Goal: Information Seeking & Learning: Learn about a topic

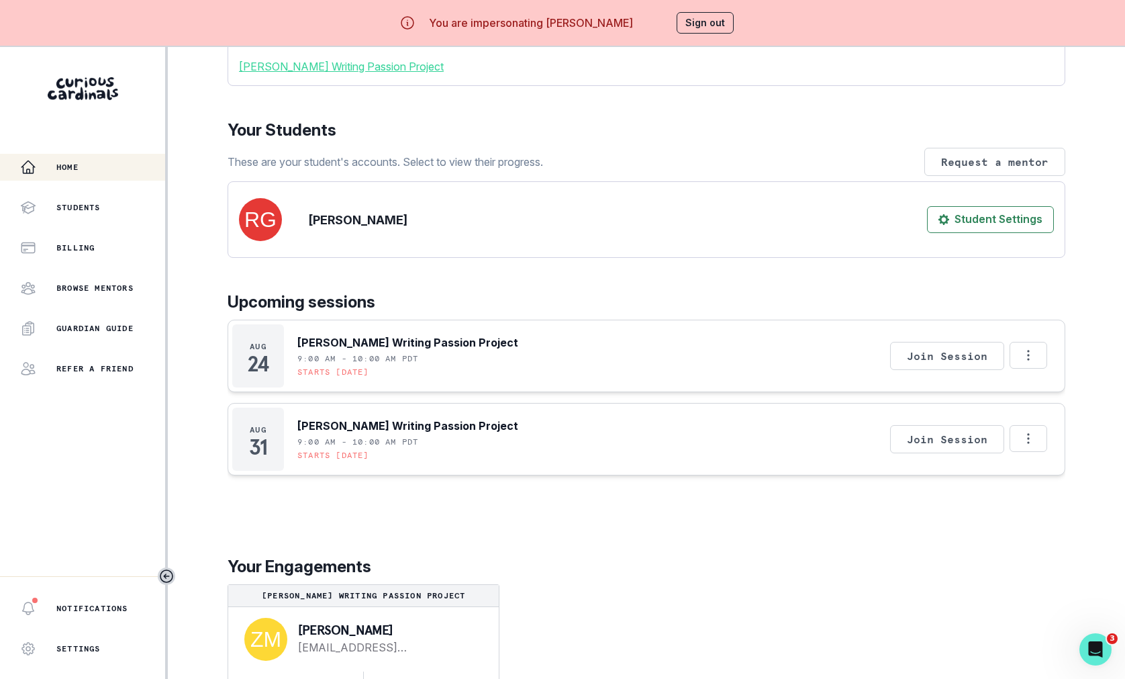
scroll to position [47, 0]
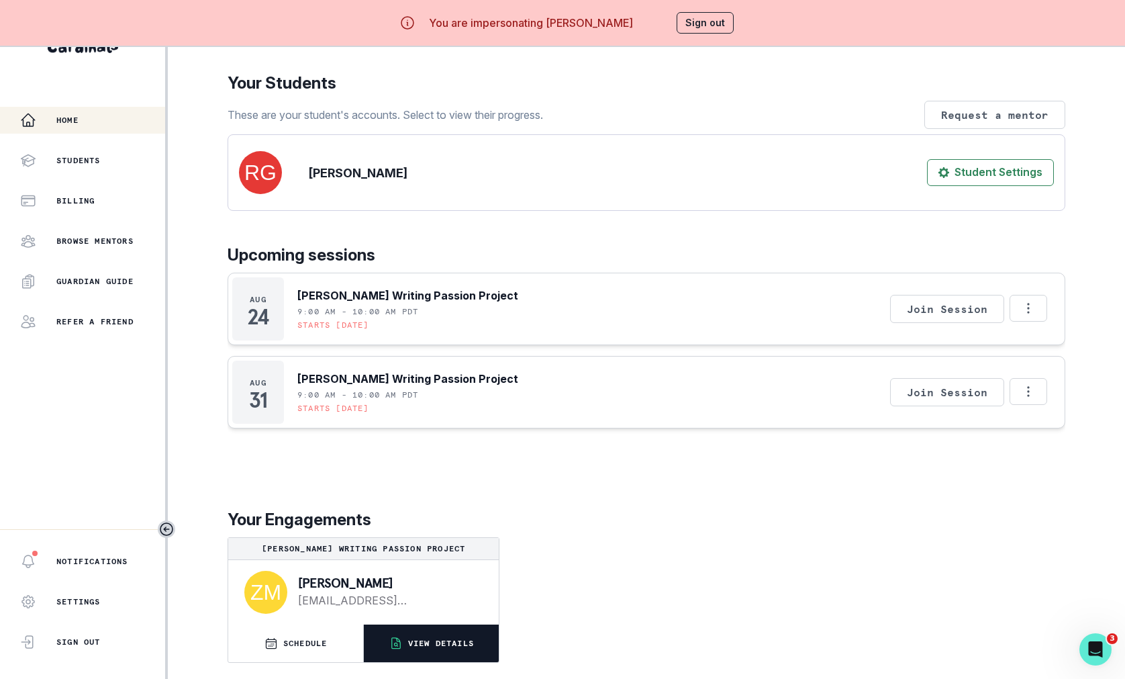
click at [432, 647] on p "VIEW DETAILS" at bounding box center [441, 643] width 66 height 11
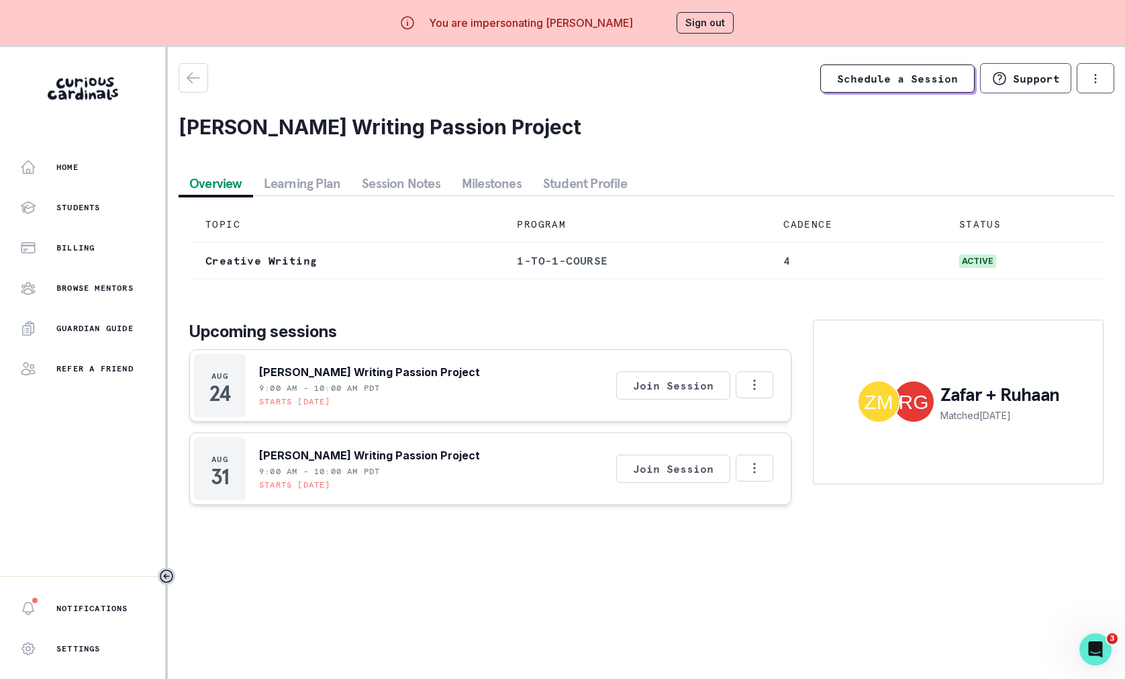
click at [583, 190] on button "Student Profile" at bounding box center [584, 183] width 105 height 24
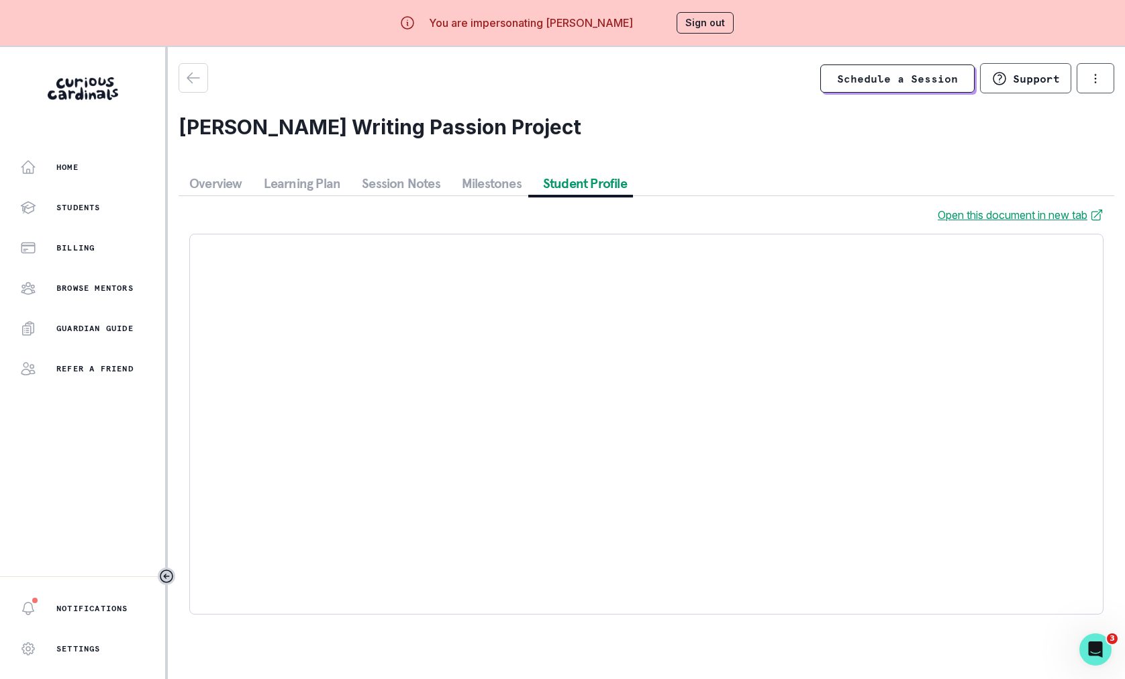
click at [428, 186] on button "Session Notes" at bounding box center [401, 183] width 100 height 24
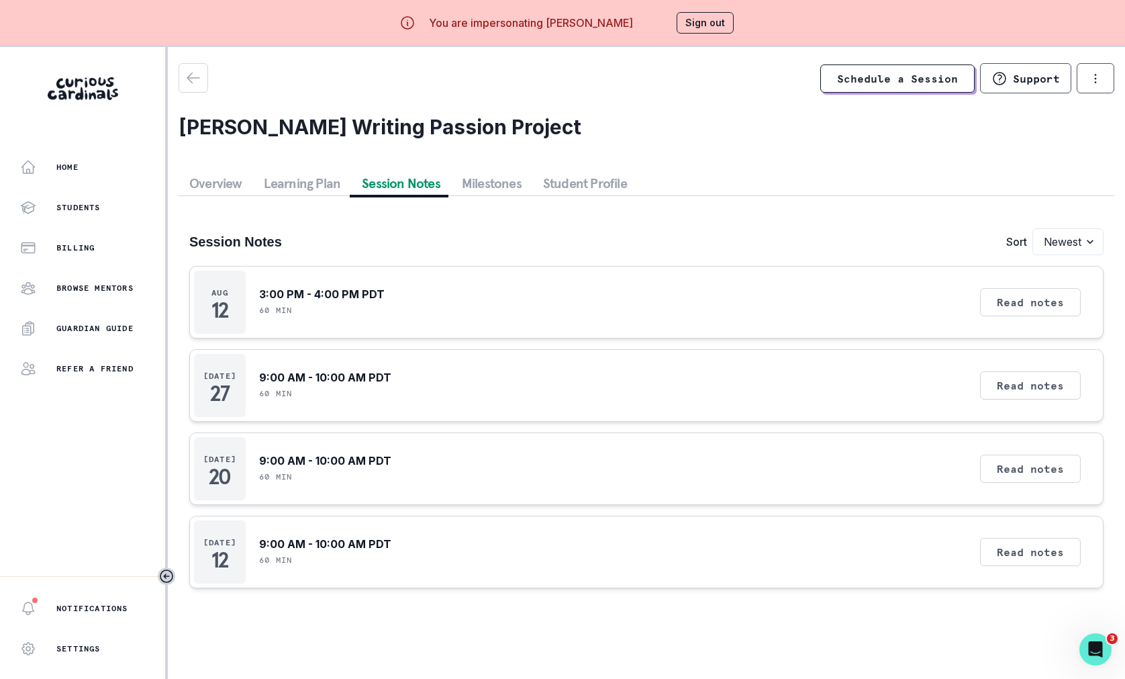
click at [218, 127] on h2 "[PERSON_NAME] Writing Passion Project" at bounding box center [647, 127] width 936 height 24
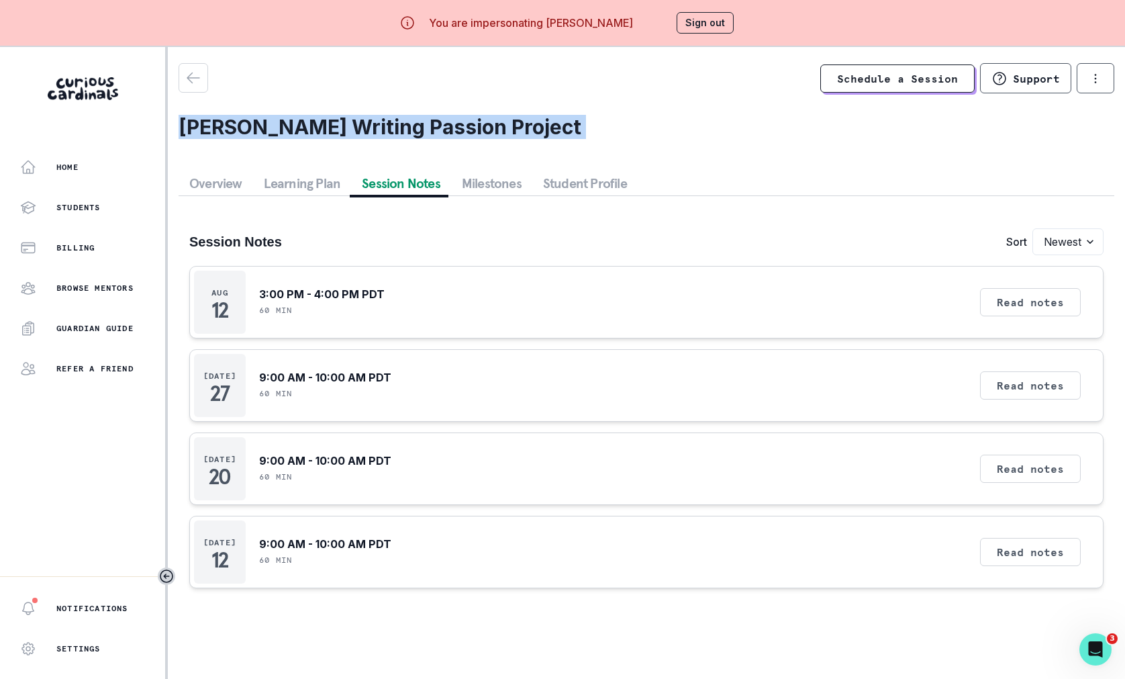
click at [218, 127] on h2 "[PERSON_NAME] Writing Passion Project" at bounding box center [647, 127] width 936 height 24
copy h2 "[PERSON_NAME] Writing Passion Project"
click at [1042, 302] on button "Read notes" at bounding box center [1030, 302] width 101 height 28
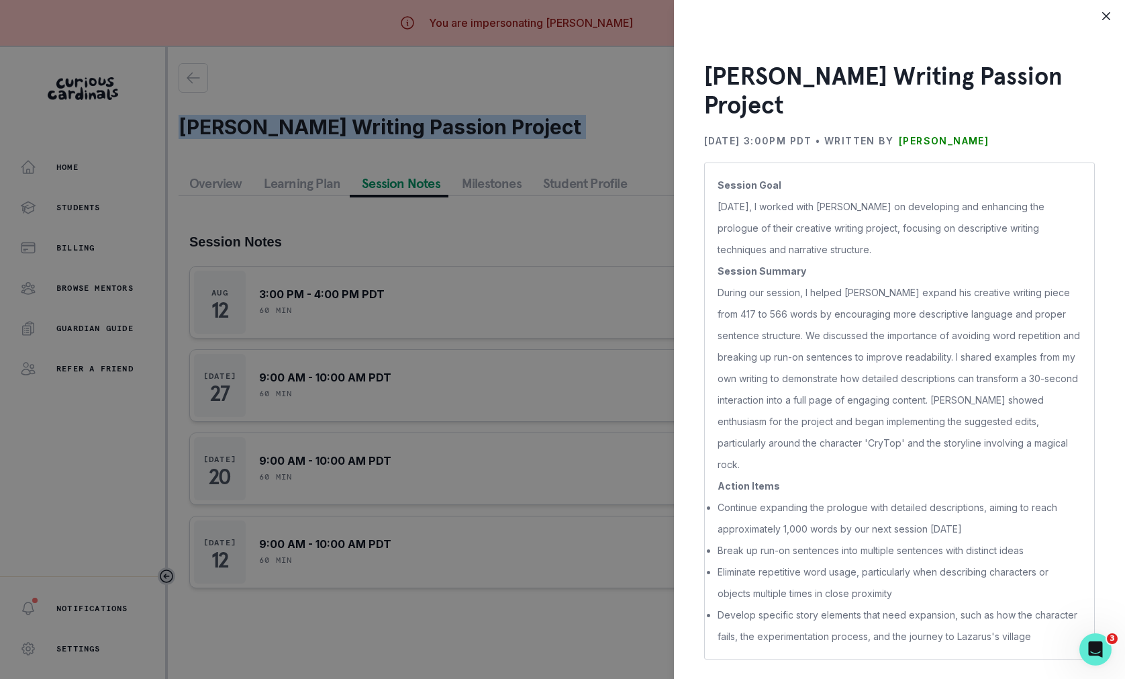
drag, startPoint x: 1028, startPoint y: 144, endPoint x: 927, endPoint y: 141, distance: 100.8
click at [928, 142] on div "[DATE] 3:00PM PDT • Written by [PERSON_NAME]" at bounding box center [899, 140] width 391 height 21
copy div "[DATE] 3:00PM PDT • Written by [PERSON_NAME]"
